Goal: Task Accomplishment & Management: Manage account settings

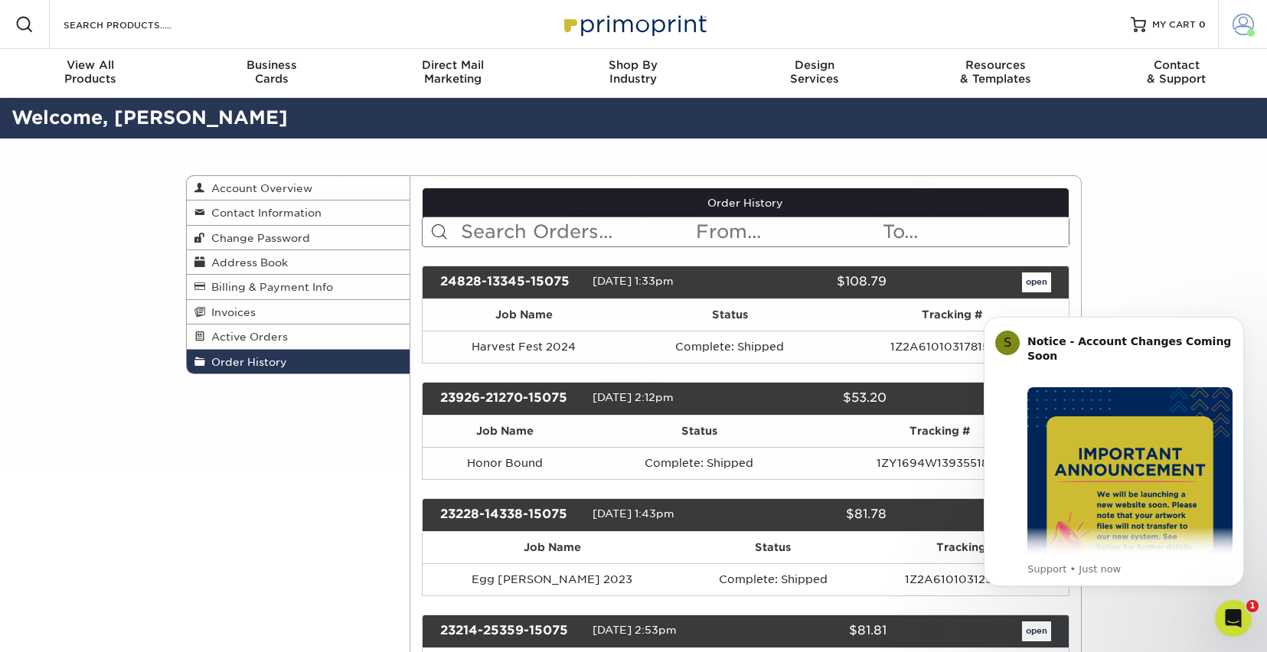
click at [1249, 28] on span at bounding box center [1243, 24] width 21 height 21
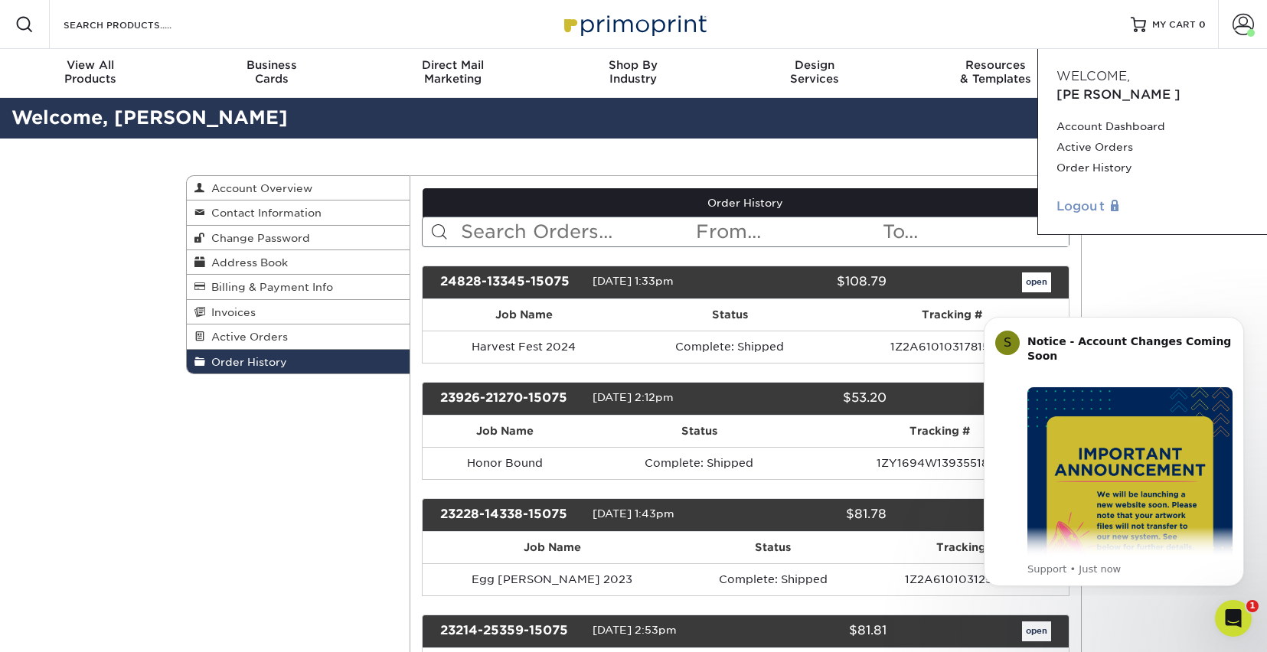
click at [1084, 198] on link "Logout" at bounding box center [1153, 207] width 192 height 18
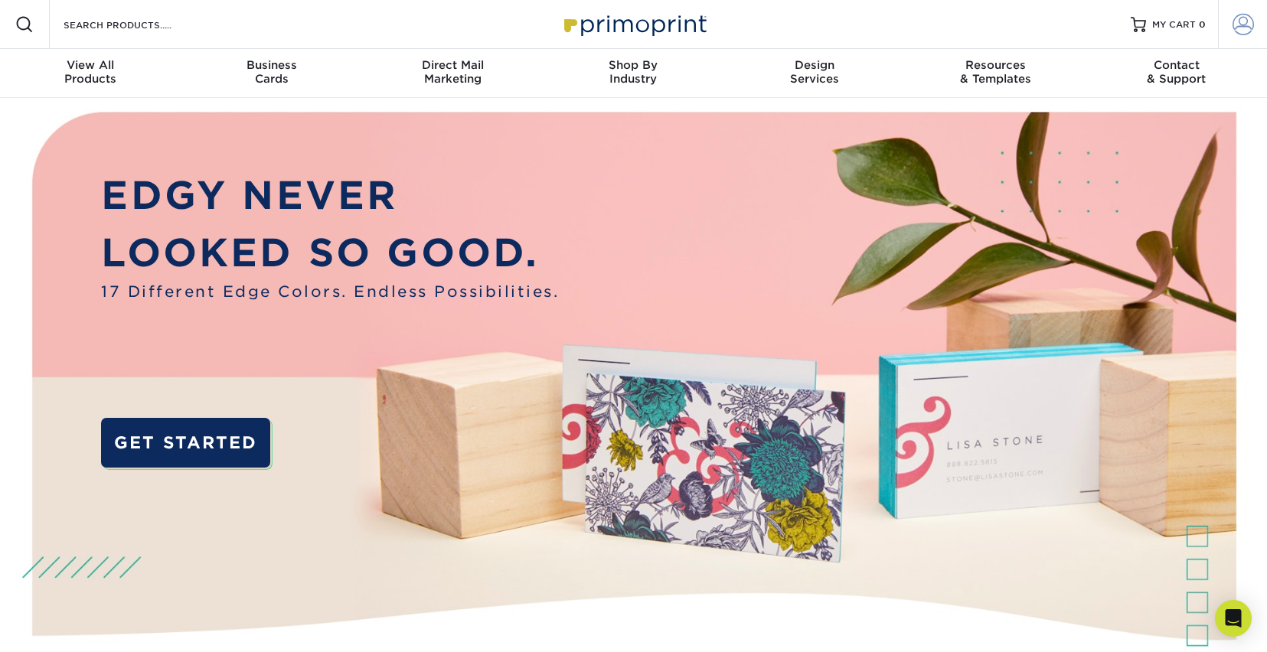
type input "[EMAIL_ADDRESS][DOMAIN_NAME]"
click at [1263, 13] on link "Account" at bounding box center [1242, 24] width 49 height 49
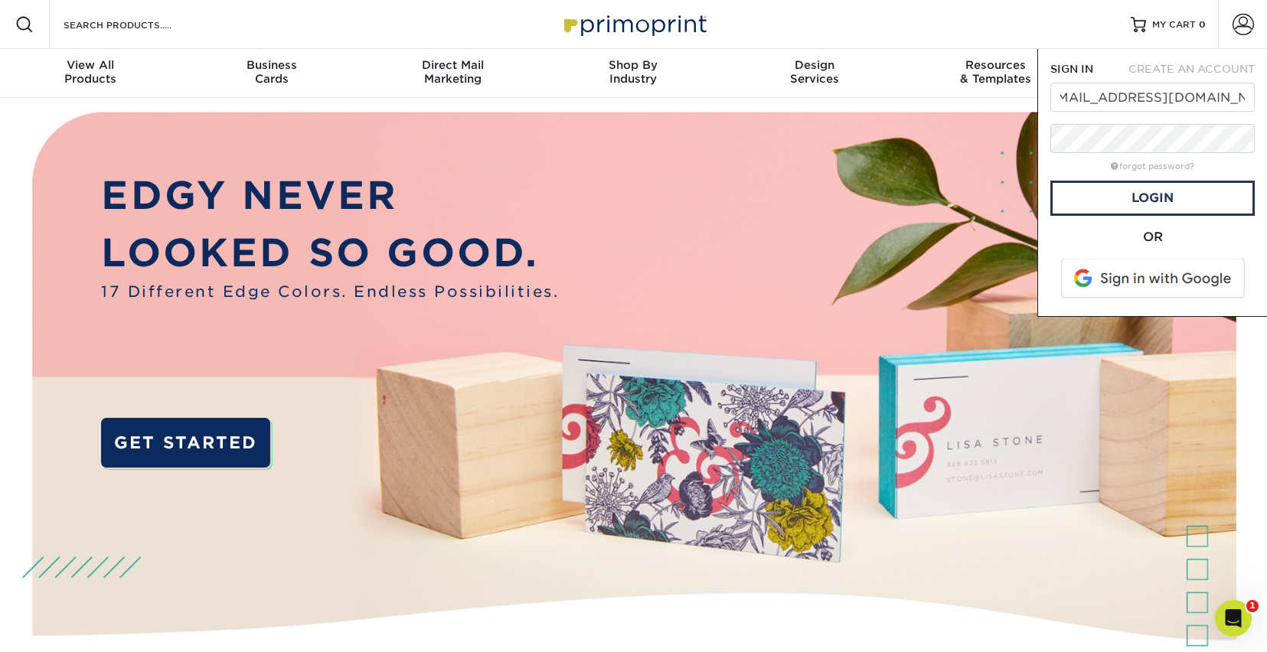
click at [1110, 286] on span at bounding box center [1154, 279] width 195 height 40
